Goal: Navigation & Orientation: Find specific page/section

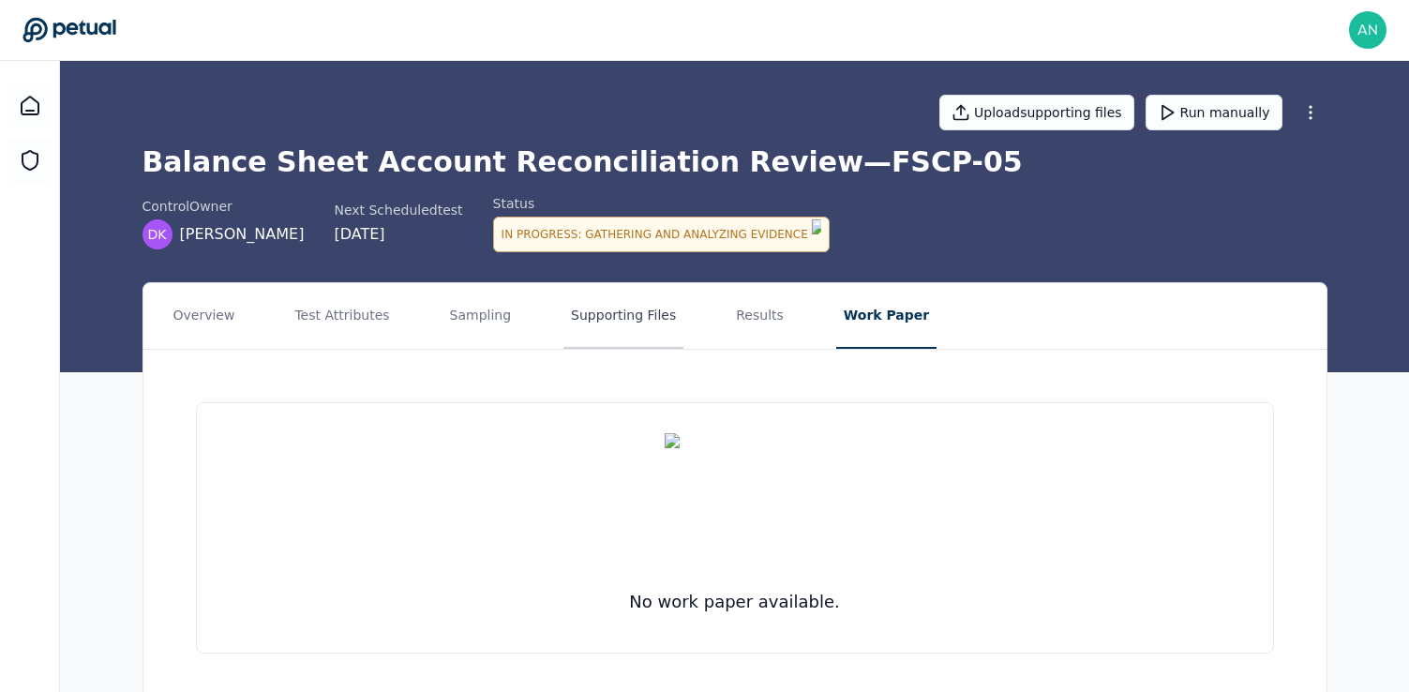
click at [638, 314] on button "Supporting Files" at bounding box center [623, 316] width 120 height 66
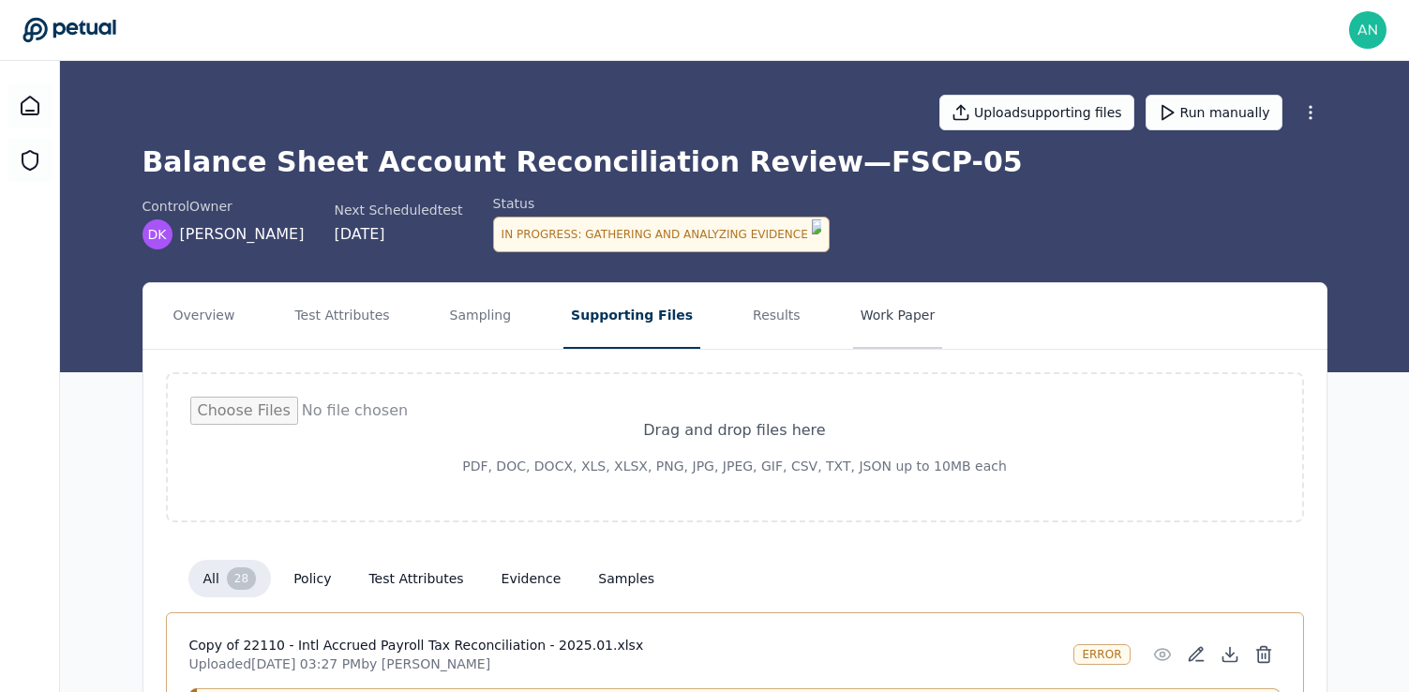
click at [861, 290] on button "Work Paper" at bounding box center [898, 316] width 90 height 66
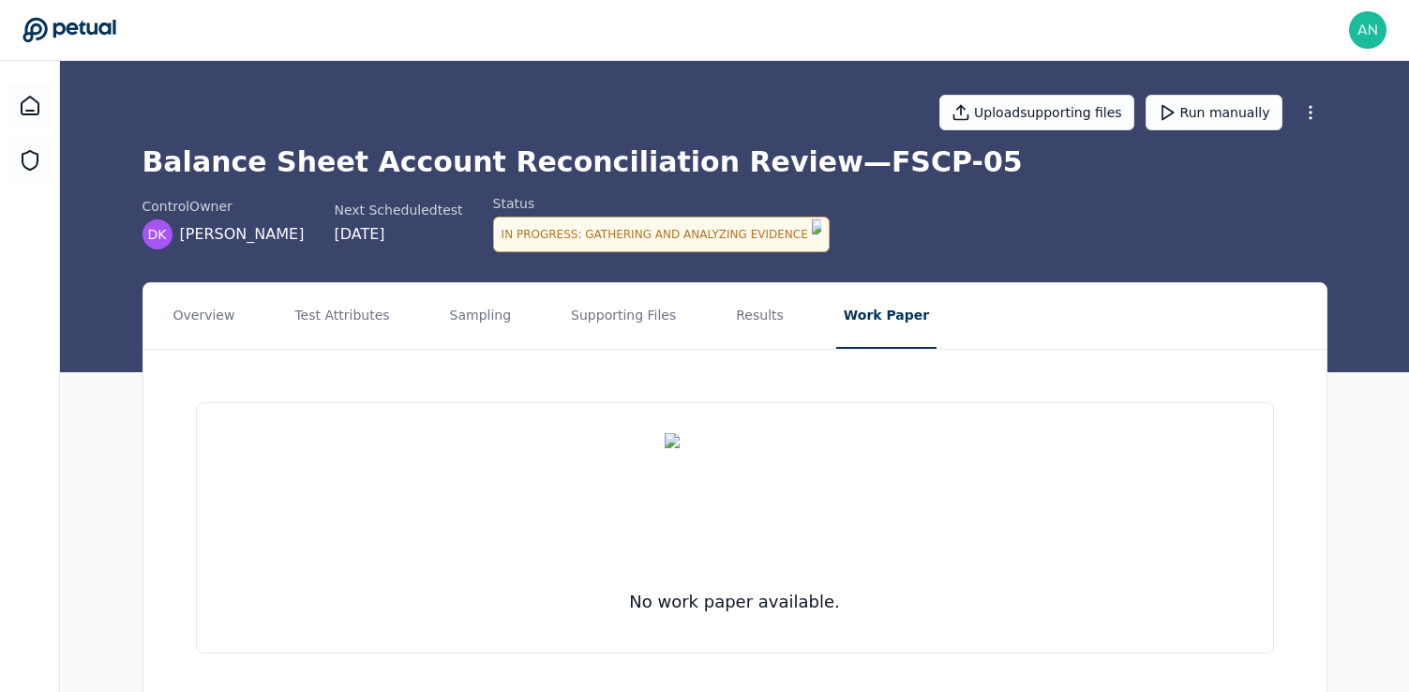
click at [908, 603] on div "No work paper available." at bounding box center [735, 527] width 1078 height 251
click at [366, 329] on button "Test Attributes" at bounding box center [342, 316] width 110 height 66
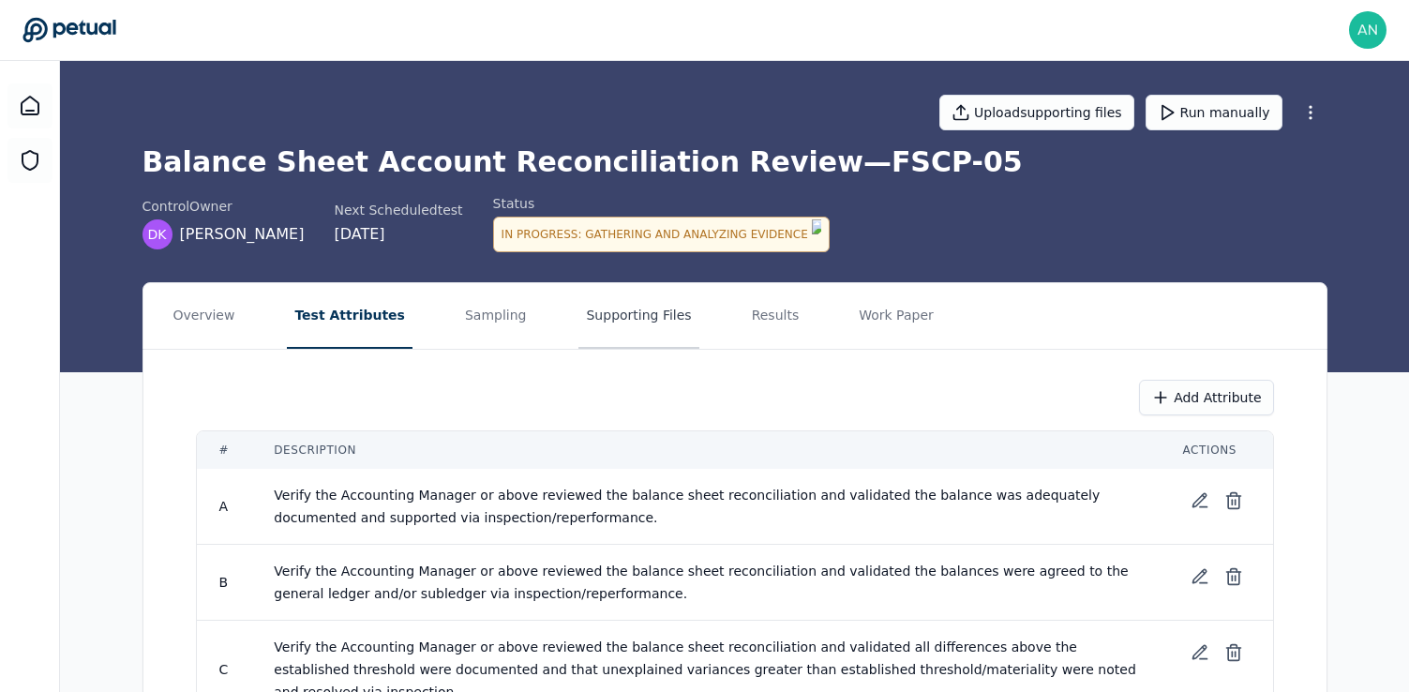
click at [587, 297] on button "Supporting Files" at bounding box center [638, 316] width 120 height 66
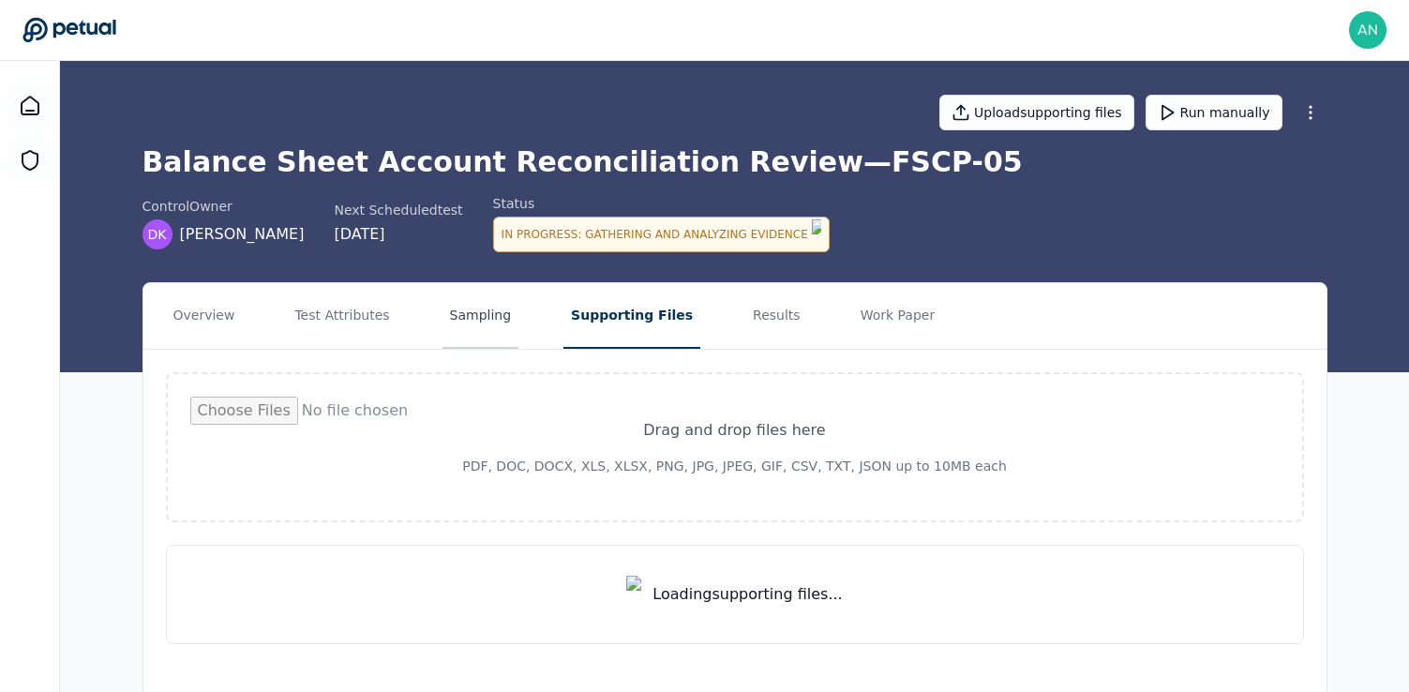
click at [452, 319] on button "Sampling" at bounding box center [480, 316] width 77 height 66
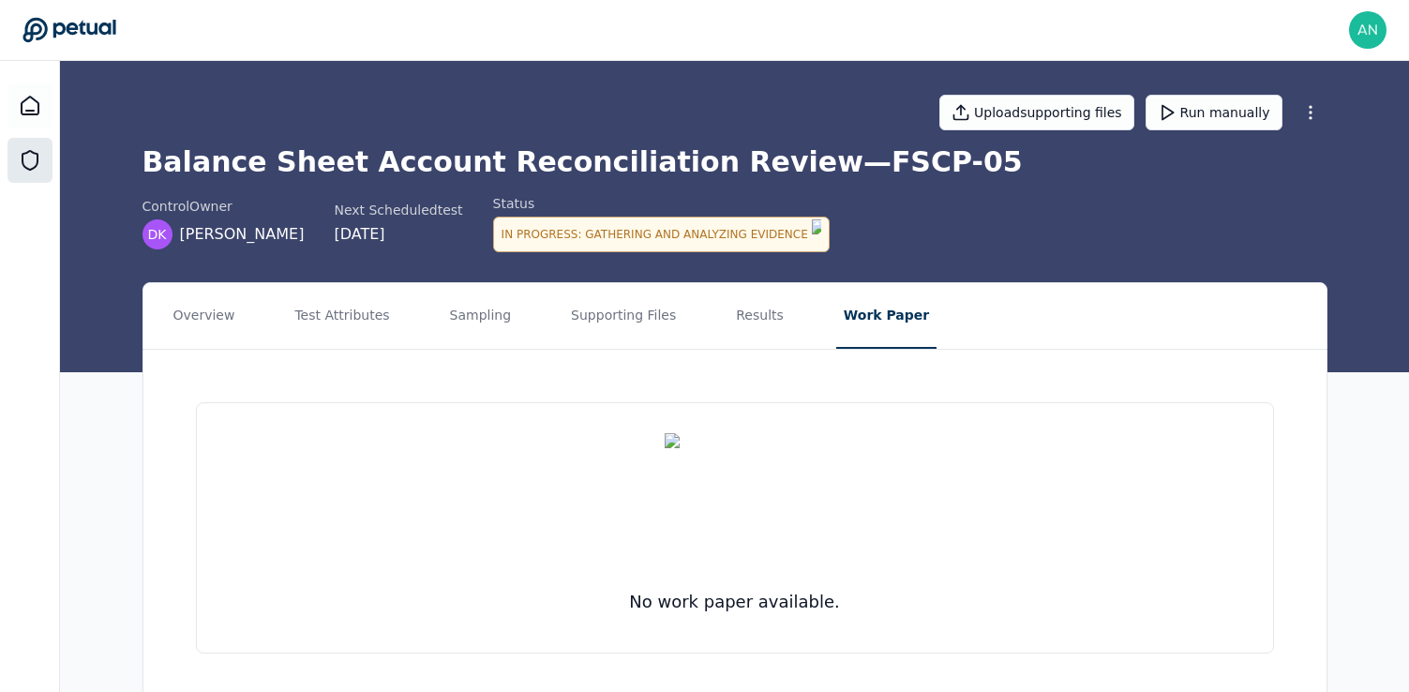
click at [29, 161] on icon at bounding box center [30, 160] width 22 height 22
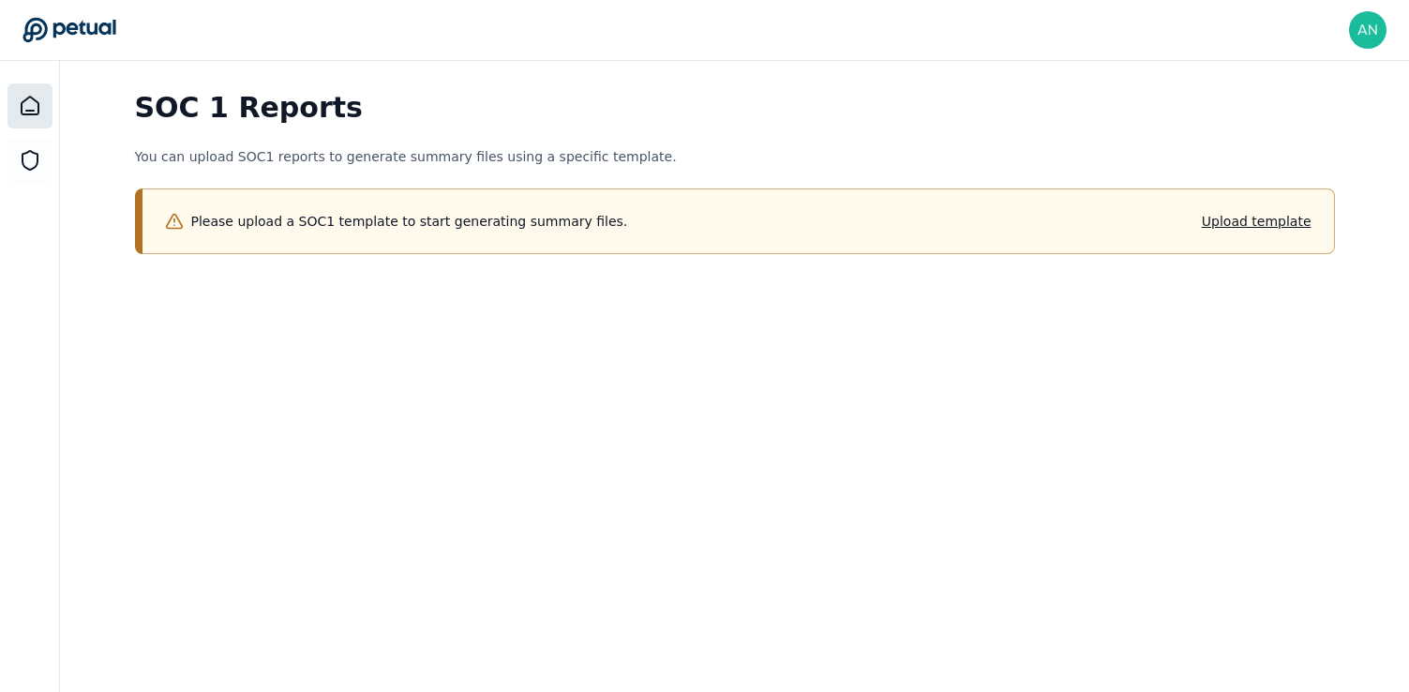
click at [27, 109] on icon at bounding box center [30, 106] width 22 height 22
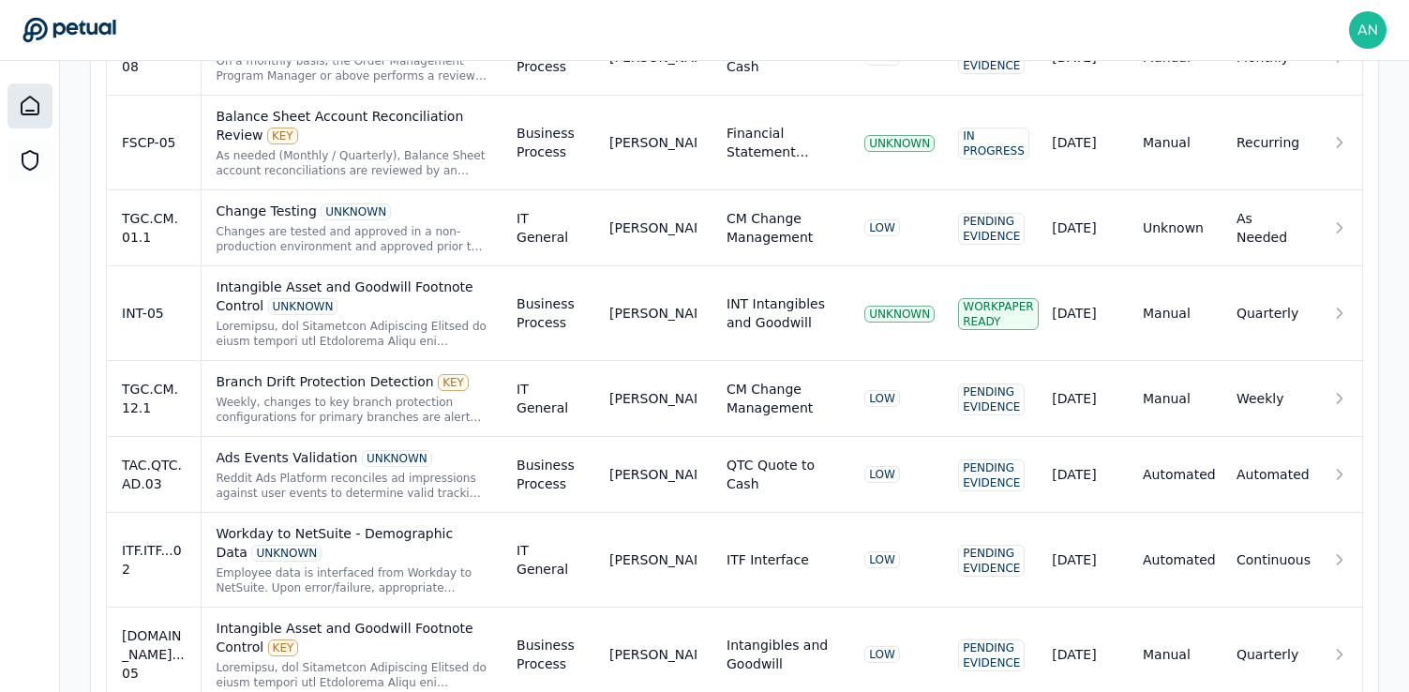
scroll to position [1087, 0]
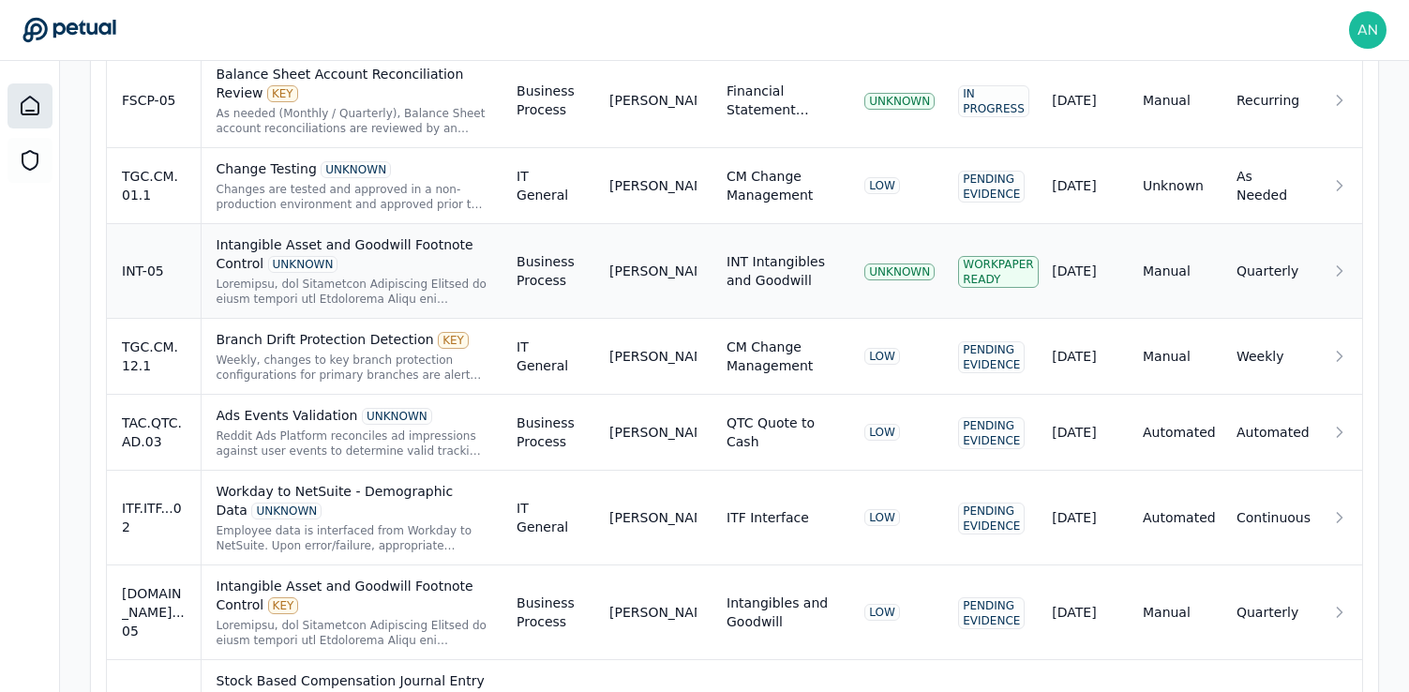
click at [473, 279] on div at bounding box center [352, 291] width 271 height 30
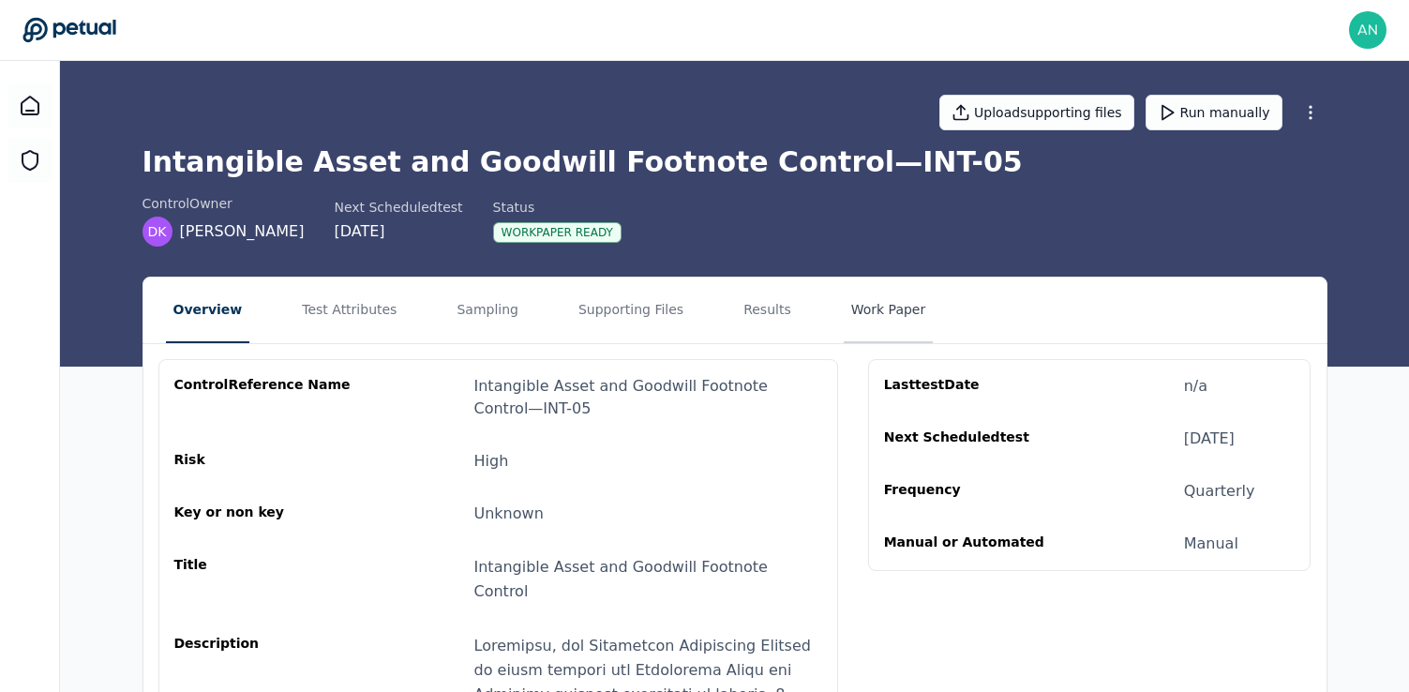
click at [844, 298] on button "Work Paper" at bounding box center [889, 310] width 90 height 66
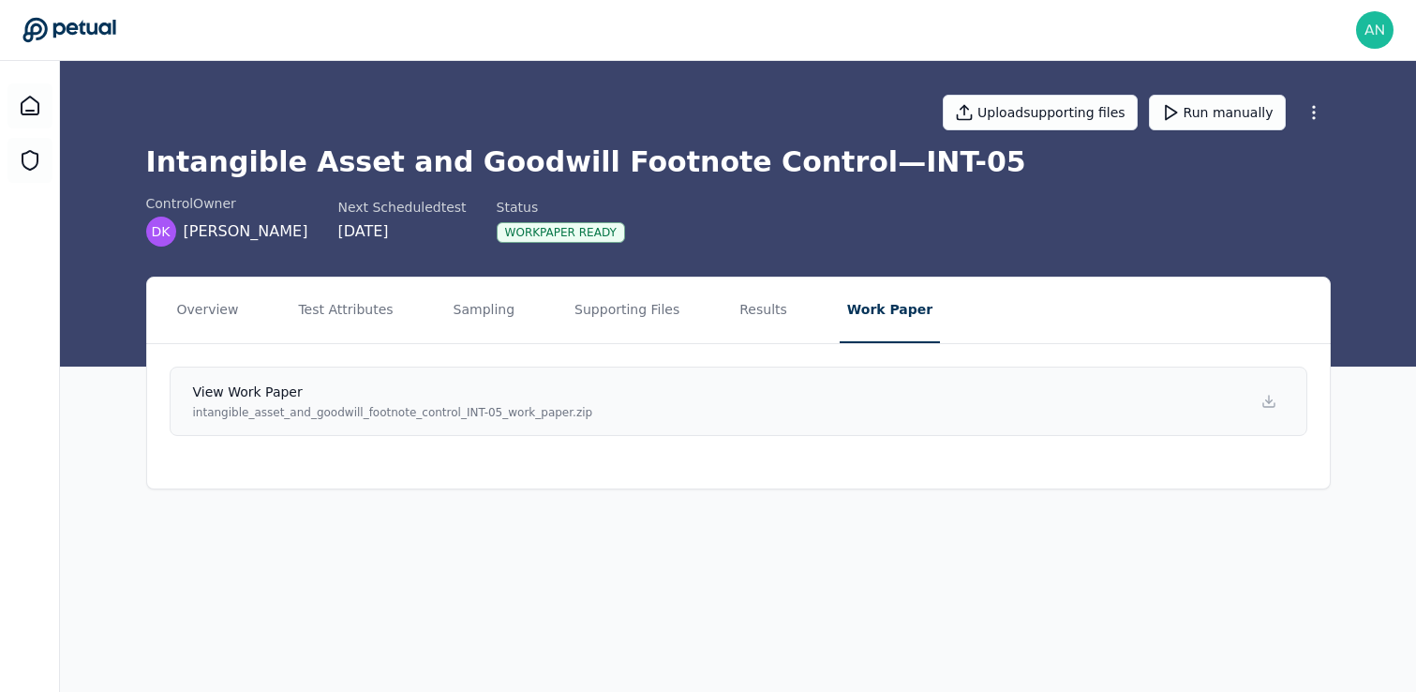
click at [864, 415] on link "View work paper intangible_asset_and_goodwill_footnote_control_INT-05_work_pape…" at bounding box center [739, 400] width 1138 height 69
